Goal: Information Seeking & Learning: Compare options

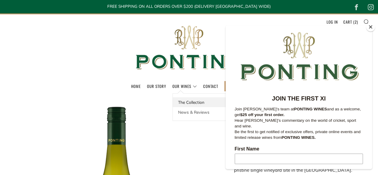
drag, startPoint x: 184, startPoint y: 101, endPoint x: 188, endPoint y: 102, distance: 4.3
click at [184, 101] on link "The Collection" at bounding box center [199, 102] width 53 height 10
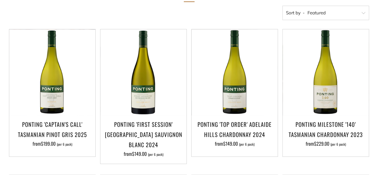
scroll to position [150, 0]
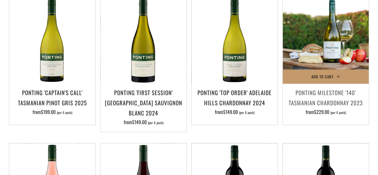
click at [338, 49] on img at bounding box center [326, 41] width 86 height 86
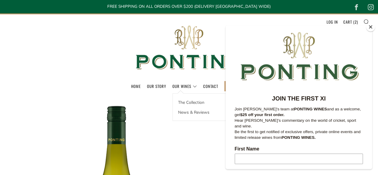
click at [180, 93] on div "The Collection News & Reviews" at bounding box center [200, 107] width 54 height 28
click at [185, 99] on link "The Collection" at bounding box center [199, 102] width 53 height 10
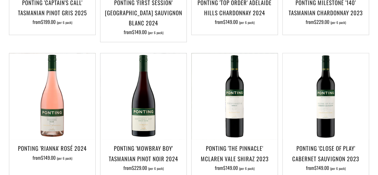
scroll to position [299, 0]
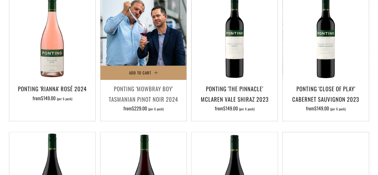
click at [140, 57] on img at bounding box center [144, 37] width 86 height 86
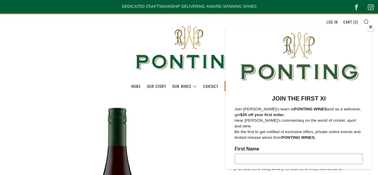
click at [370, 28] on button "Close" at bounding box center [370, 26] width 9 height 9
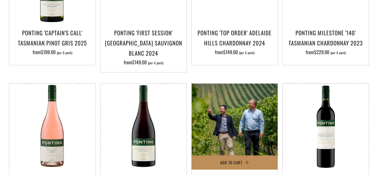
scroll to position [150, 0]
